Goal: Information Seeking & Learning: Check status

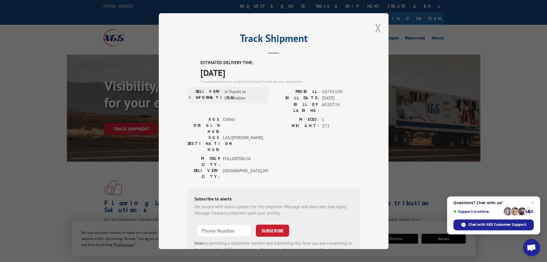
click at [375, 30] on button "Close modal" at bounding box center [378, 27] width 6 height 15
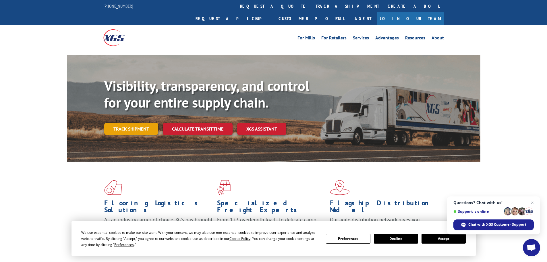
click at [147, 123] on link "Track shipment" at bounding box center [131, 129] width 54 height 12
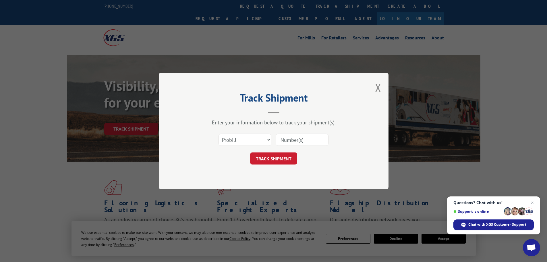
click at [256, 146] on div "Select category... Probill BOL PO" at bounding box center [274, 139] width 172 height 19
click at [257, 140] on select "Select category... Probill BOL PO" at bounding box center [245, 140] width 53 height 12
select select "po"
click at [219, 134] on select "Select category... Probill BOL PO" at bounding box center [245, 140] width 53 height 12
click at [284, 142] on input at bounding box center [302, 140] width 53 height 12
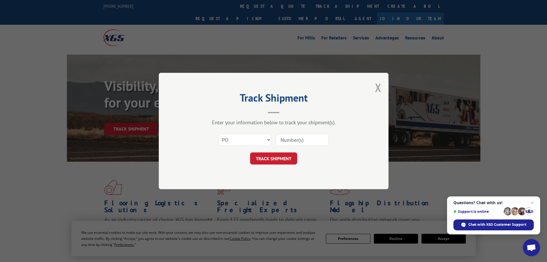
paste input "[URL][DOMAIN_NAME]"
type input "[URL][DOMAIN_NAME]"
click at [299, 141] on input "[URL][DOMAIN_NAME]" at bounding box center [302, 140] width 53 height 12
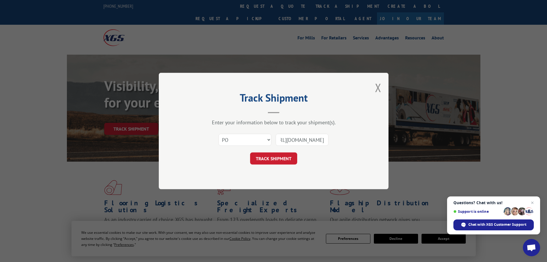
click at [299, 141] on input "[URL][DOMAIN_NAME]" at bounding box center [302, 140] width 53 height 12
click at [316, 137] on input at bounding box center [302, 140] width 53 height 12
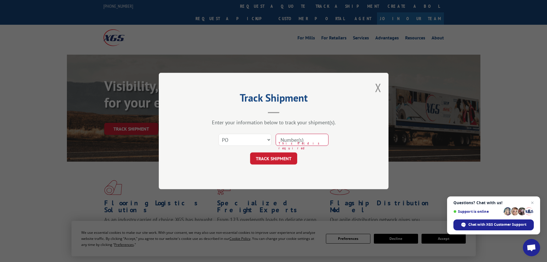
paste input "15534734"
type input "15534734"
click at [276, 165] on div "Track Shipment Enter your information below to track your shipment(s). Select c…" at bounding box center [274, 131] width 230 height 116
drag, startPoint x: 277, startPoint y: 163, endPoint x: 279, endPoint y: 161, distance: 3.9
click at [278, 162] on button "TRACK SHIPMENT" at bounding box center [273, 158] width 47 height 12
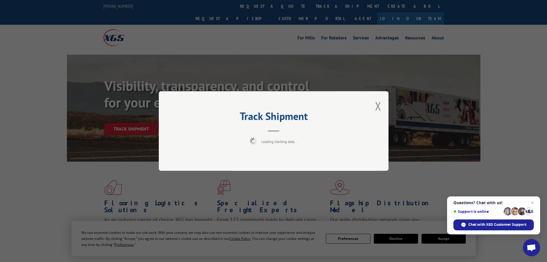
click at [282, 156] on div "Track Shipment Loading tracking data..." at bounding box center [274, 131] width 230 height 80
